Goal: Find specific page/section: Find specific page/section

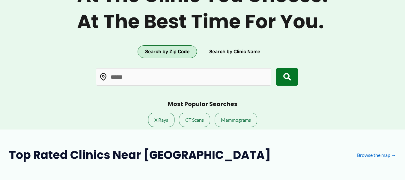
scroll to position [51, 0]
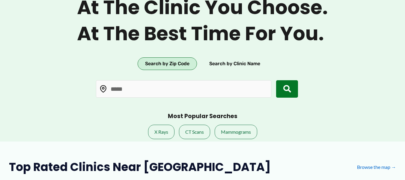
click at [166, 61] on button "Search by Zip Code" at bounding box center [167, 63] width 59 height 13
click at [286, 89] on icon "submit" at bounding box center [287, 89] width 8 height 8
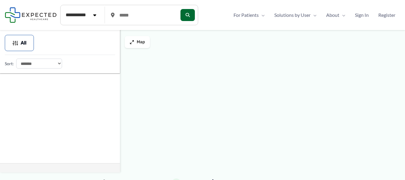
type input "*****"
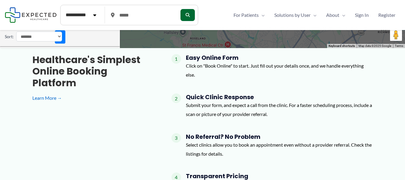
scroll to position [124, 0]
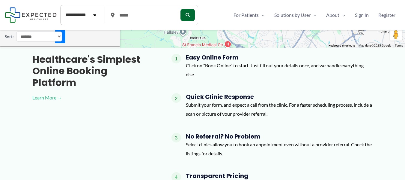
click at [49, 93] on link "Learn More →" at bounding box center [92, 97] width 120 height 9
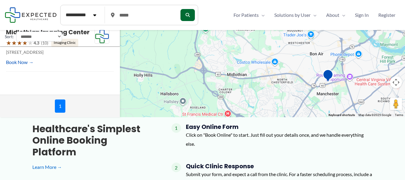
scroll to position [39, 0]
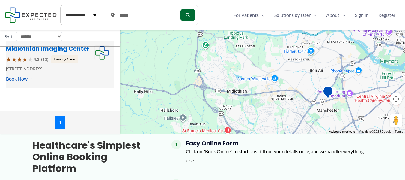
click at [34, 50] on link "Midlothian Imaging Center" at bounding box center [48, 48] width 84 height 8
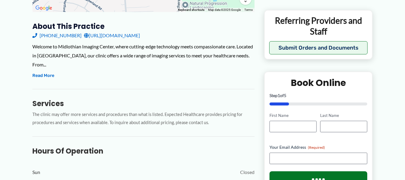
scroll to position [196, 0]
click at [48, 74] on button "Read More" at bounding box center [43, 75] width 22 height 7
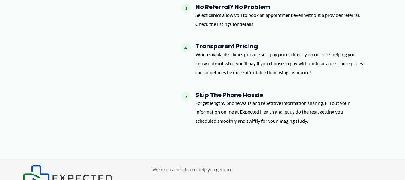
scroll to position [670, 0]
